Goal: Transaction & Acquisition: Book appointment/travel/reservation

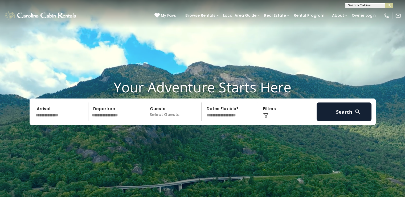
click at [55, 114] on input "text" at bounding box center [61, 112] width 55 height 19
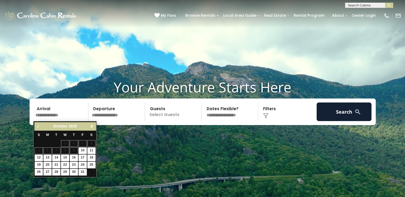
click at [94, 125] on span "Next" at bounding box center [92, 127] width 4 height 4
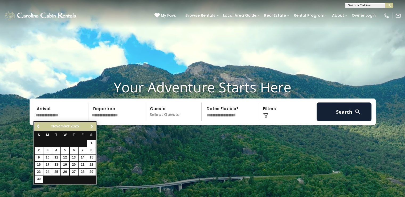
click at [94, 125] on span "Next" at bounding box center [92, 127] width 4 height 4
click at [82, 157] on link "16" at bounding box center [83, 158] width 8 height 7
type input "*******"
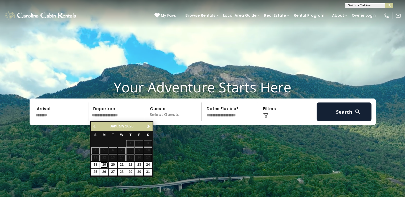
click at [102, 164] on link "19" at bounding box center [104, 165] width 8 height 7
type input "*******"
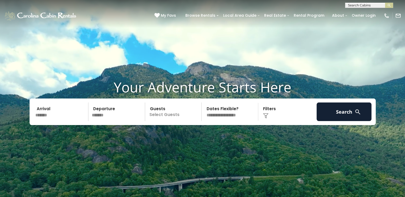
click at [158, 114] on p "Select Guests" at bounding box center [174, 112] width 55 height 19
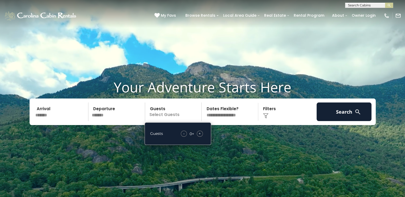
click at [203, 136] on div "- 0 + +" at bounding box center [191, 134] width 27 height 6
click at [199, 130] on div "Guests - 0 + +" at bounding box center [178, 134] width 67 height 23
click at [199, 134] on span "+" at bounding box center [200, 133] width 2 height 5
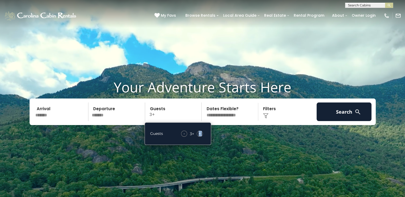
click at [199, 134] on span "+" at bounding box center [200, 133] width 2 height 5
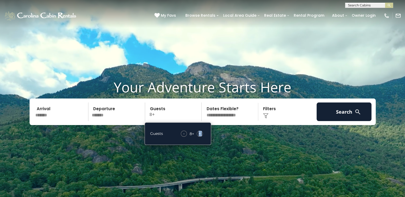
click at [199, 134] on span "+" at bounding box center [200, 133] width 2 height 5
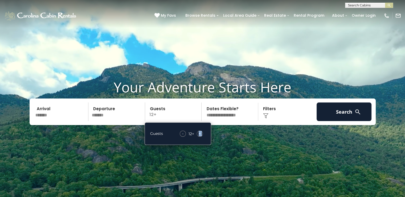
click at [199, 134] on span "+" at bounding box center [200, 133] width 2 height 5
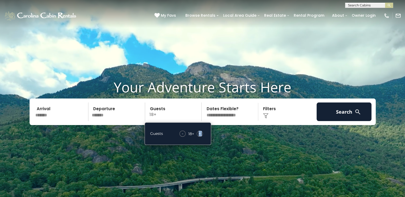
click at [199, 134] on span "+" at bounding box center [200, 133] width 2 height 5
click at [182, 135] on span "-" at bounding box center [182, 133] width 1 height 5
click at [182, 135] on span "-" at bounding box center [181, 133] width 1 height 5
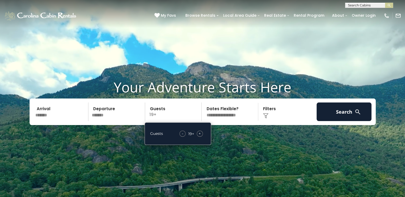
click at [200, 132] on span "+" at bounding box center [200, 133] width 2 height 5
click at [222, 117] on select "**********" at bounding box center [230, 112] width 55 height 19
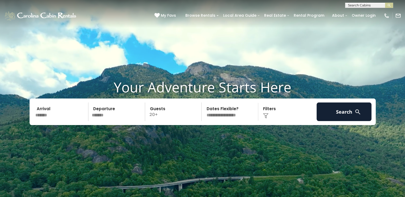
click at [203, 103] on select "**********" at bounding box center [230, 112] width 55 height 19
click at [265, 115] on img at bounding box center [265, 115] width 5 height 5
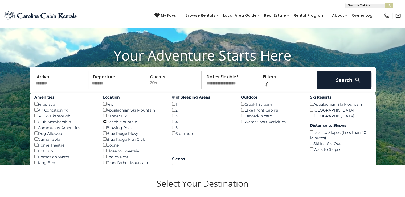
scroll to position [36, 0]
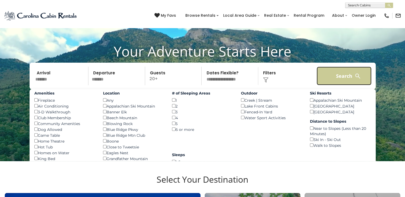
click at [339, 75] on button "Search" at bounding box center [343, 76] width 55 height 19
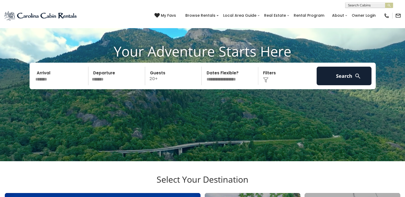
click at [266, 80] on img at bounding box center [265, 79] width 5 height 5
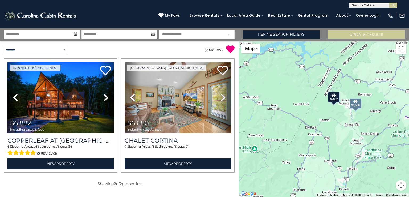
click at [207, 35] on select "**********" at bounding box center [197, 34] width 76 height 9
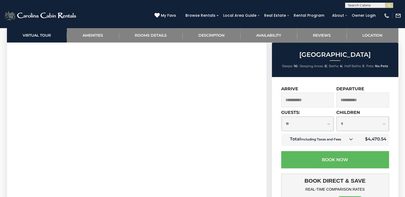
scroll to position [291, 0]
click at [328, 125] on select "**********" at bounding box center [307, 124] width 52 height 14
click at [278, 135] on div "**********" at bounding box center [335, 194] width 126 height 235
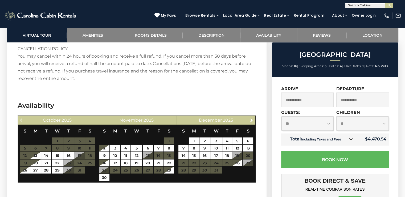
scroll to position [1013, 0]
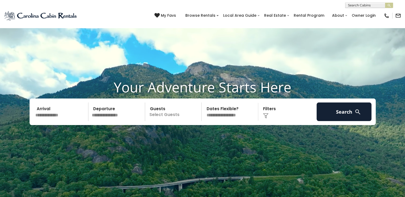
scroll to position [36, 0]
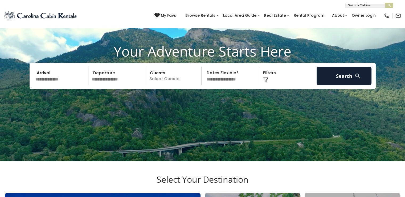
click at [59, 116] on video at bounding box center [202, 65] width 405 height 203
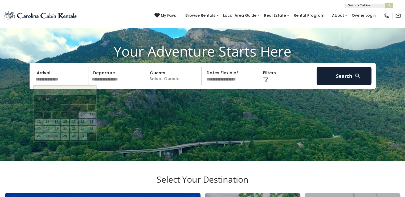
click at [57, 80] on input "text" at bounding box center [61, 76] width 55 height 19
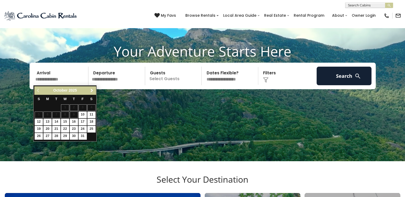
click at [91, 89] on span "Next" at bounding box center [92, 91] width 4 height 4
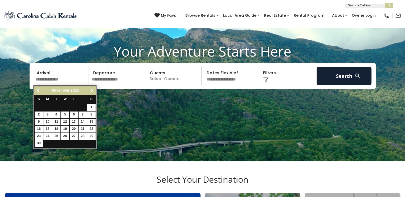
click at [91, 89] on span "Next" at bounding box center [92, 91] width 4 height 4
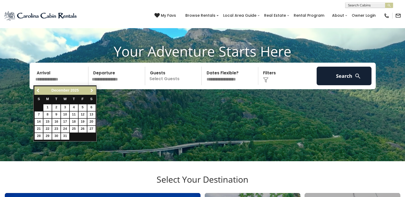
click at [91, 89] on span "Next" at bounding box center [92, 91] width 4 height 4
click at [83, 123] on link "16" at bounding box center [83, 122] width 8 height 7
type input "*******"
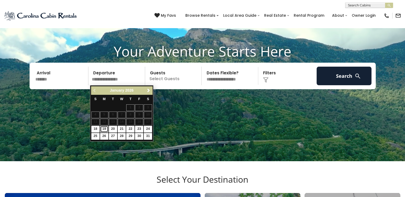
click at [103, 127] on link "19" at bounding box center [104, 129] width 8 height 7
type input "*******"
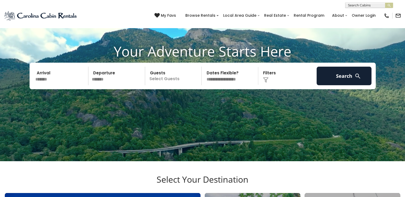
click at [158, 80] on p "Select Guests" at bounding box center [174, 76] width 55 height 19
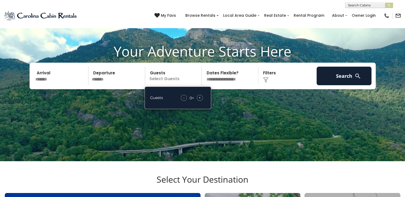
click at [200, 97] on span "+" at bounding box center [200, 97] width 2 height 5
click at [200, 98] on span "+" at bounding box center [200, 97] width 2 height 5
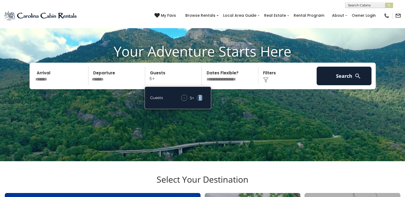
click at [200, 98] on span "+" at bounding box center [200, 97] width 2 height 5
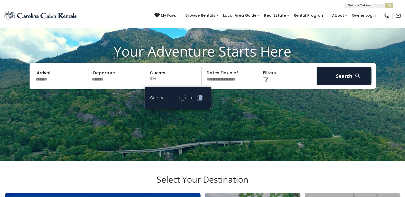
click at [200, 98] on span "+" at bounding box center [200, 97] width 2 height 5
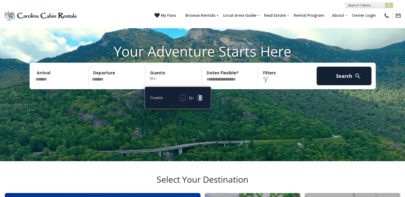
click at [200, 98] on span "+" at bounding box center [200, 97] width 2 height 5
click at [222, 76] on select "**********" at bounding box center [230, 76] width 55 height 19
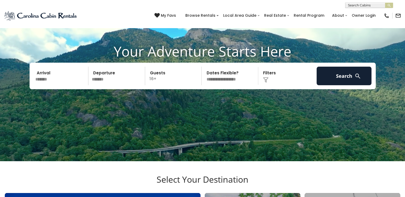
click at [267, 79] on img at bounding box center [265, 79] width 5 height 5
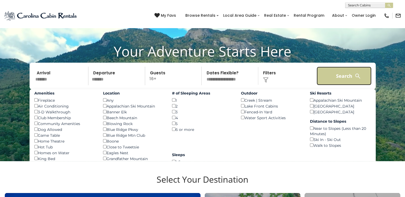
click at [331, 80] on button "Search" at bounding box center [343, 76] width 55 height 19
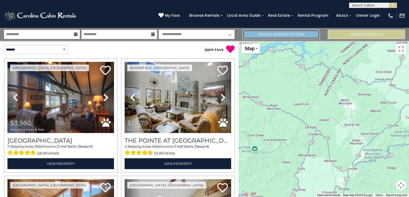
click at [307, 31] on link "Refine Search Filters" at bounding box center [280, 34] width 77 height 9
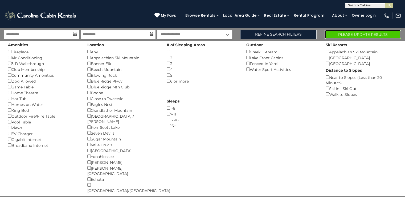
click at [344, 31] on button "Please Update Results" at bounding box center [362, 34] width 76 height 9
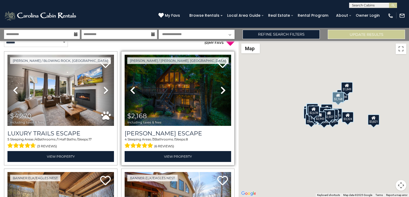
scroll to position [7, 0]
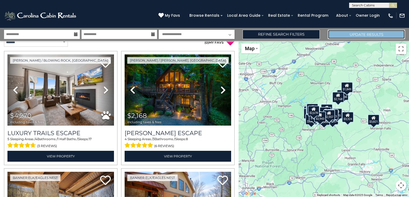
click at [346, 36] on button "Update Results" at bounding box center [366, 34] width 77 height 9
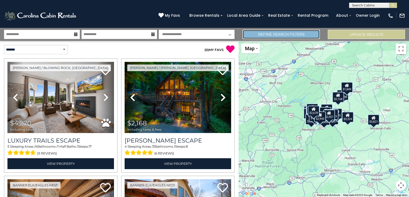
click at [308, 36] on link "Refine Search Filters" at bounding box center [280, 34] width 77 height 9
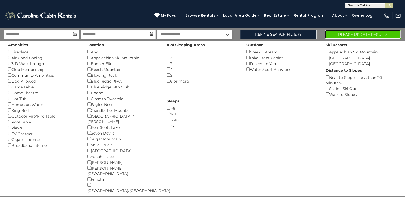
click at [371, 33] on button "Please Update Results" at bounding box center [362, 34] width 76 height 9
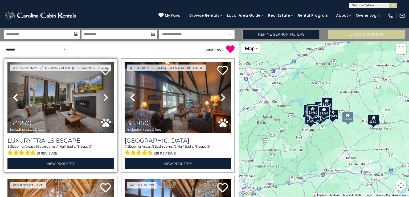
click at [102, 95] on link "Next" at bounding box center [106, 97] width 16 height 71
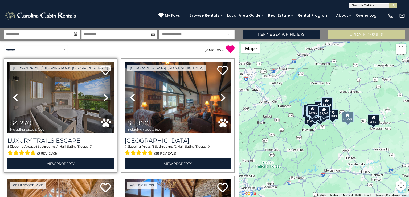
click at [102, 95] on link "Next" at bounding box center [106, 97] width 16 height 71
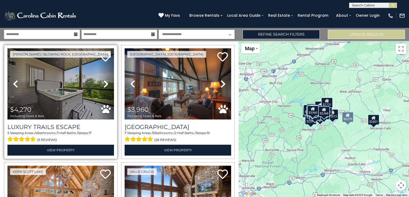
scroll to position [14, 0]
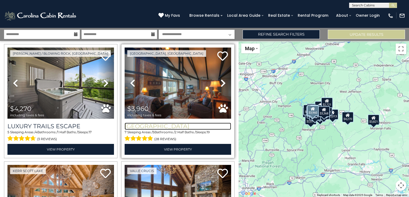
click at [150, 123] on h3 "[GEOGRAPHIC_DATA]" at bounding box center [178, 126] width 106 height 7
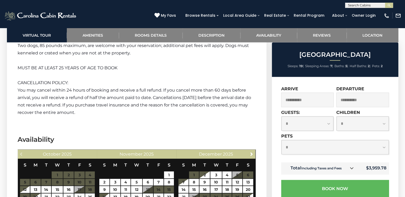
scroll to position [1231, 0]
